Goal: Task Accomplishment & Management: Complete application form

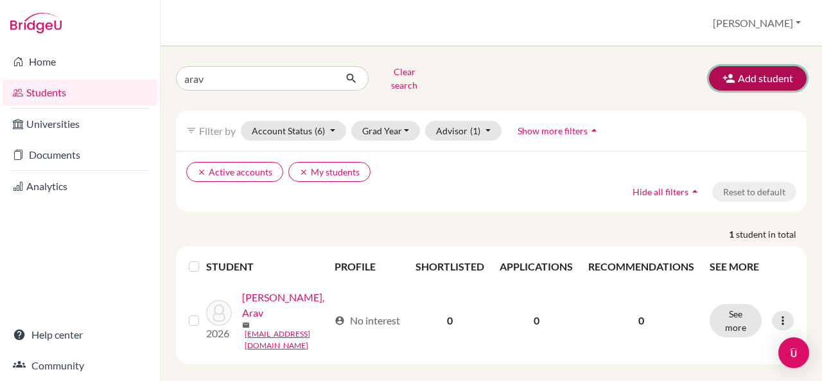
click at [732, 78] on button "Add student" at bounding box center [758, 78] width 98 height 24
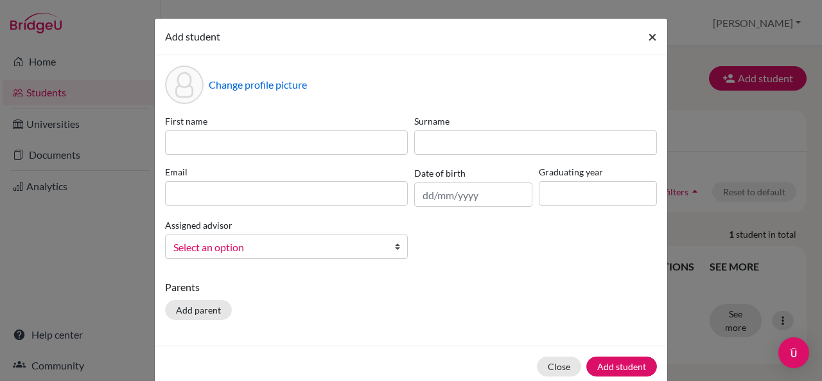
click at [648, 33] on span "×" at bounding box center [652, 36] width 9 height 19
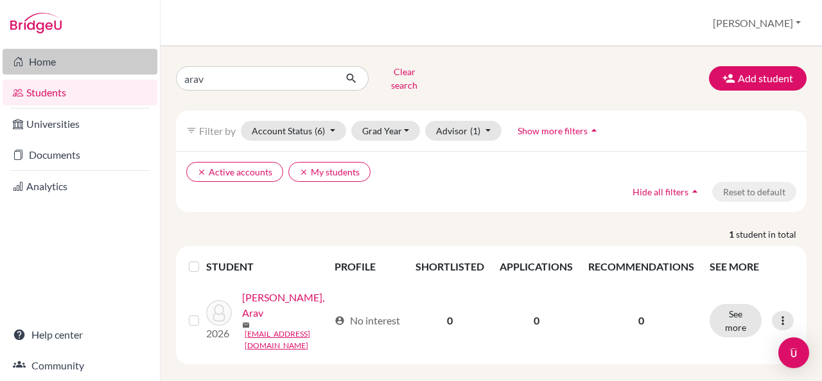
click at [84, 60] on link "Home" at bounding box center [80, 62] width 155 height 26
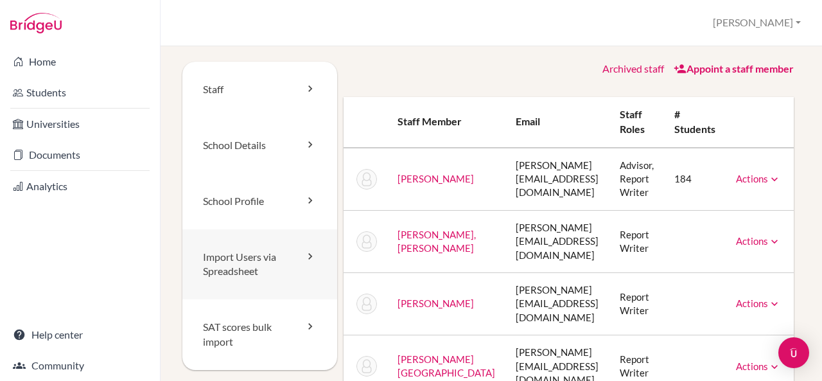
click at [304, 257] on icon at bounding box center [310, 256] width 13 height 13
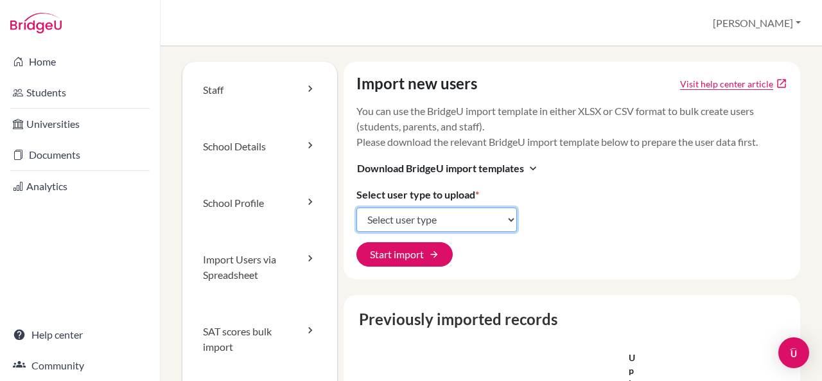
click at [507, 218] on select "Select user type Students Students and parents Parents Advisors Report writers" at bounding box center [436, 219] width 161 height 24
select select "students"
click at [356, 207] on select "Select user type Students Students and parents Parents Advisors Report writers" at bounding box center [436, 219] width 161 height 24
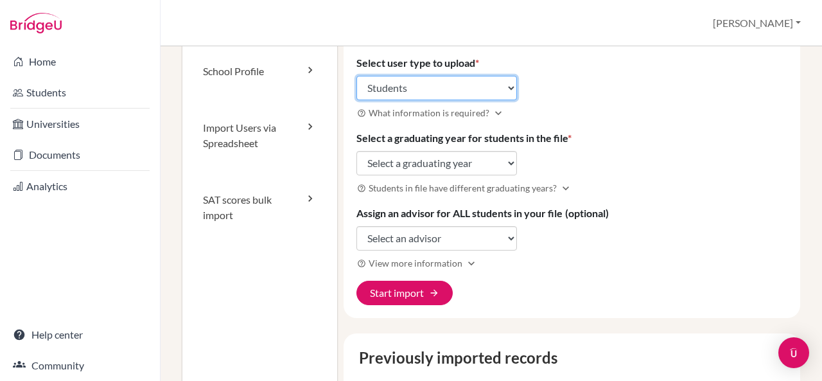
scroll to position [137, 0]
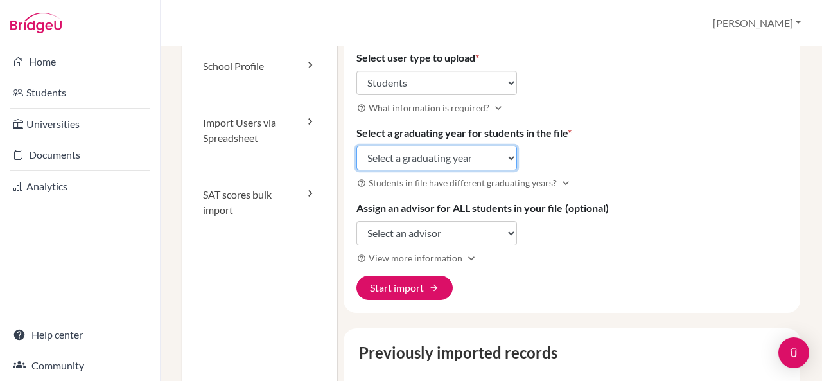
click at [509, 155] on select "Select a graduating year 2024 2025 2026 2027 2028 2029" at bounding box center [436, 158] width 161 height 24
select select "2029"
click at [356, 146] on select "Select a graduating year 2024 2025 2026 2027 2028 2029" at bounding box center [436, 158] width 161 height 24
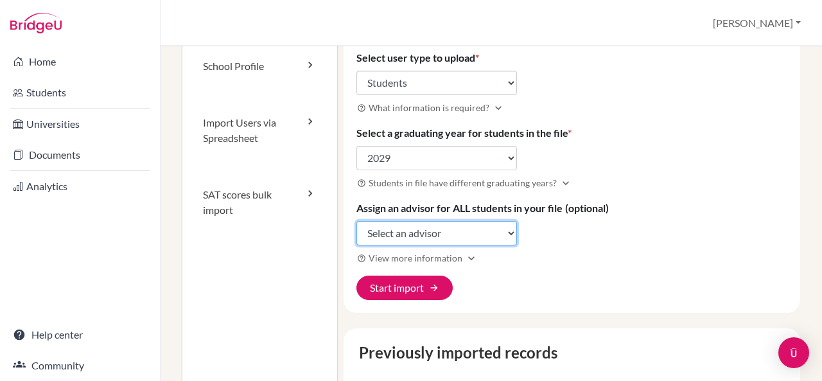
click at [509, 234] on select "Select an advisor Harmeet Bajaj Nooraine Fazal Ramesh Hariharan Uday Kumar Poon…" at bounding box center [436, 233] width 161 height 24
select select "367570"
click at [356, 221] on select "Select an advisor Harmeet Bajaj Nooraine Fazal Ramesh Hariharan Uday Kumar Poon…" at bounding box center [436, 233] width 161 height 24
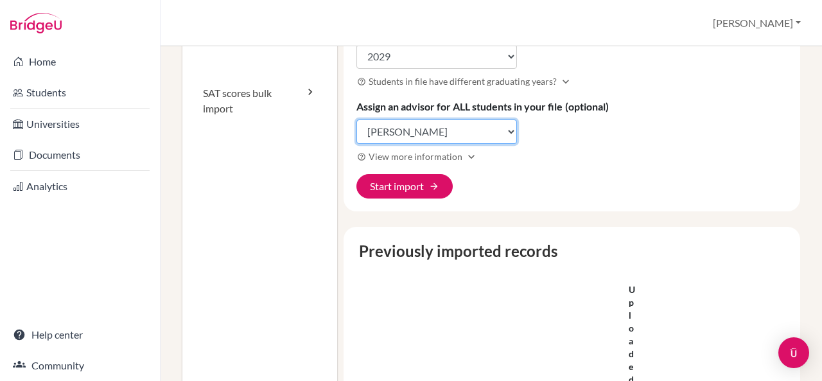
scroll to position [218, 0]
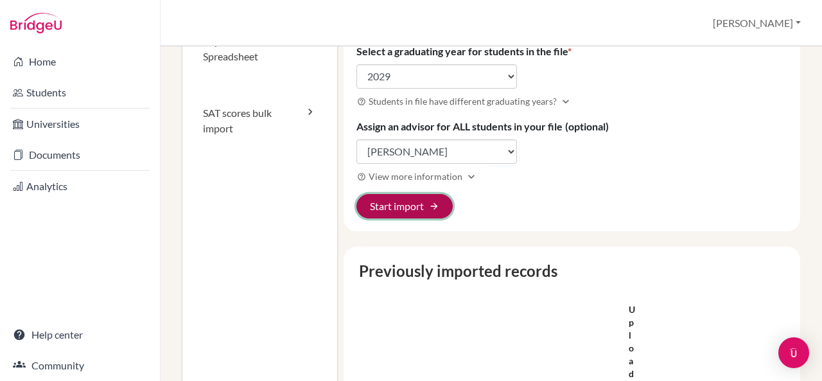
click at [430, 204] on span "arrow_forward" at bounding box center [434, 206] width 10 height 10
